Goal: Ask a question

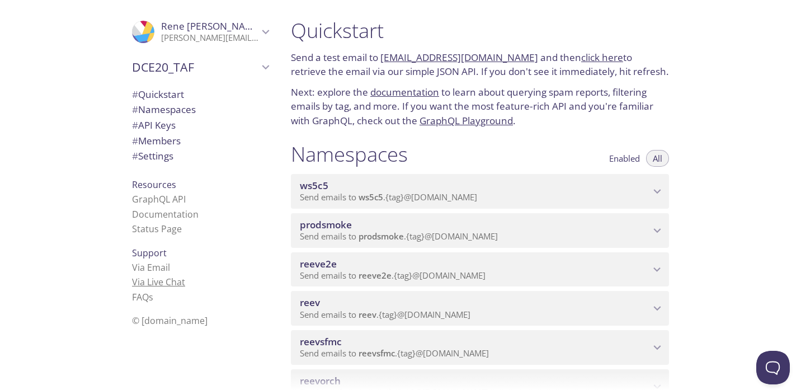
click at [161, 278] on link "Via Live Chat" at bounding box center [158, 282] width 53 height 12
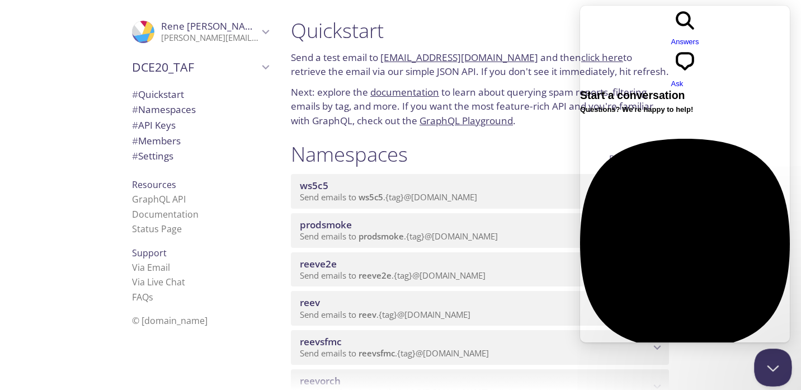
click at [585, 375] on button "Close Beacon popover" at bounding box center [771, 366] width 34 height 34
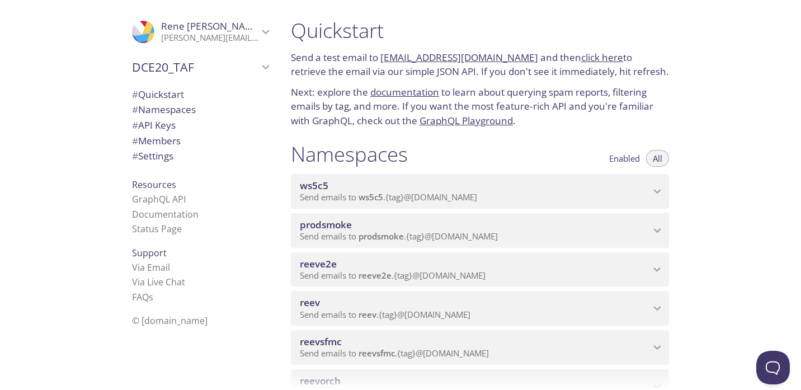
drag, startPoint x: 30, startPoint y: 78, endPoint x: 109, endPoint y: 272, distance: 210.0
click at [30, 78] on div ".cls-1 { fill: #6d5ca8; } .cls-2 { fill: #3fc191; } .cls-3 { fill: #3b4752; } .…" at bounding box center [141, 195] width 282 height 390
click at [155, 268] on link "Via Email" at bounding box center [151, 267] width 38 height 12
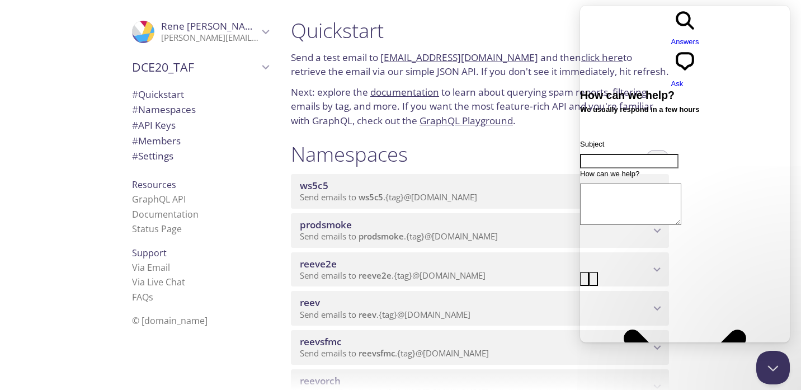
click at [585, 43] on span "Go back" at bounding box center [671, 47] width 0 height 8
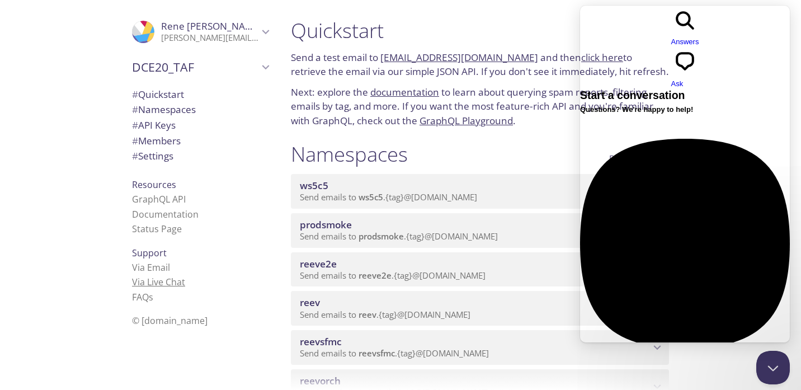
click at [166, 286] on link "Via Live Chat" at bounding box center [158, 282] width 53 height 12
click at [164, 285] on link "Via Live Chat" at bounding box center [158, 282] width 53 height 12
click at [157, 271] on link "Via Email" at bounding box center [151, 267] width 38 height 12
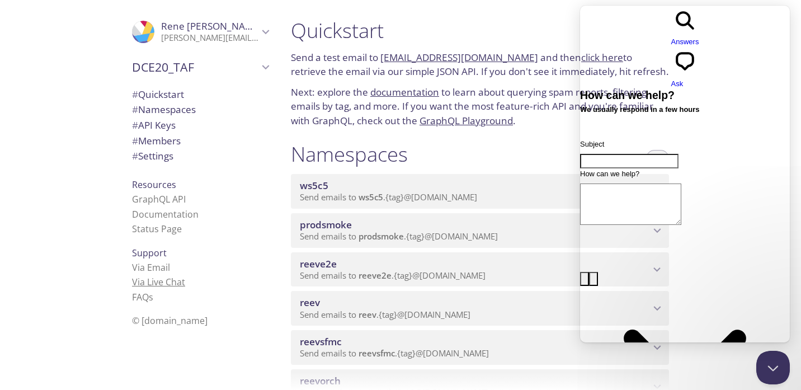
click at [168, 282] on link "Via Live Chat" at bounding box center [158, 282] width 53 height 12
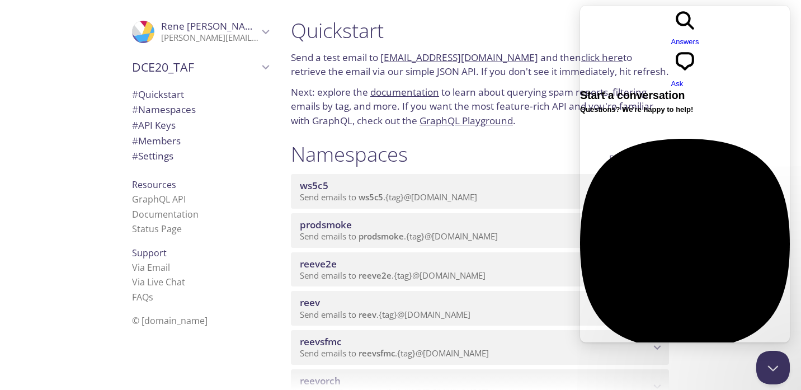
click at [552, 134] on div "Quickstart Send a test email to [EMAIL_ADDRESS][DOMAIN_NAME] and then click her…" at bounding box center [480, 73] width 396 height 124
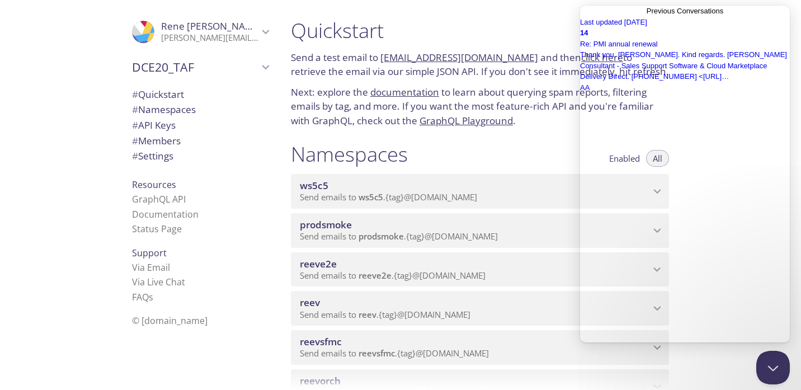
click at [585, 15] on span "Go back" at bounding box center [647, 11] width 0 height 8
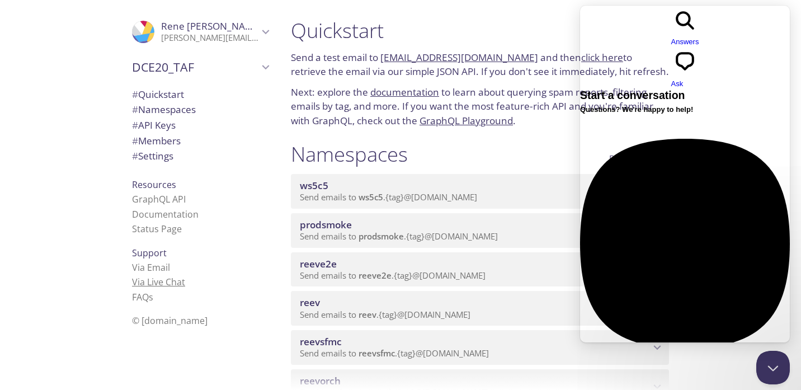
click at [161, 279] on link "Via Live Chat" at bounding box center [158, 282] width 53 height 12
click at [168, 283] on link "Via Live Chat" at bounding box center [158, 282] width 53 height 12
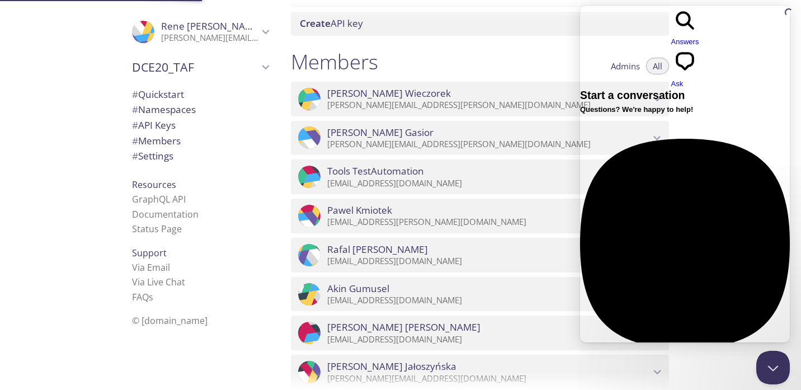
scroll to position [1764, 0]
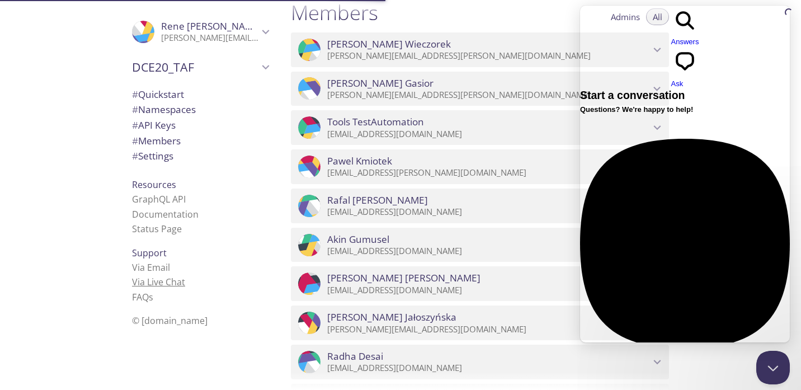
click at [166, 283] on link "Via Live Chat" at bounding box center [158, 282] width 53 height 12
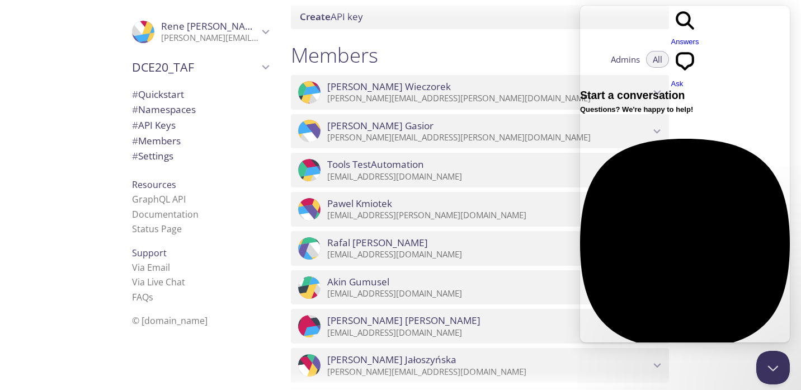
scroll to position [1721, 0]
click at [585, 369] on button "Close Beacon popover" at bounding box center [771, 366] width 34 height 34
